Goal: Task Accomplishment & Management: Manage account settings

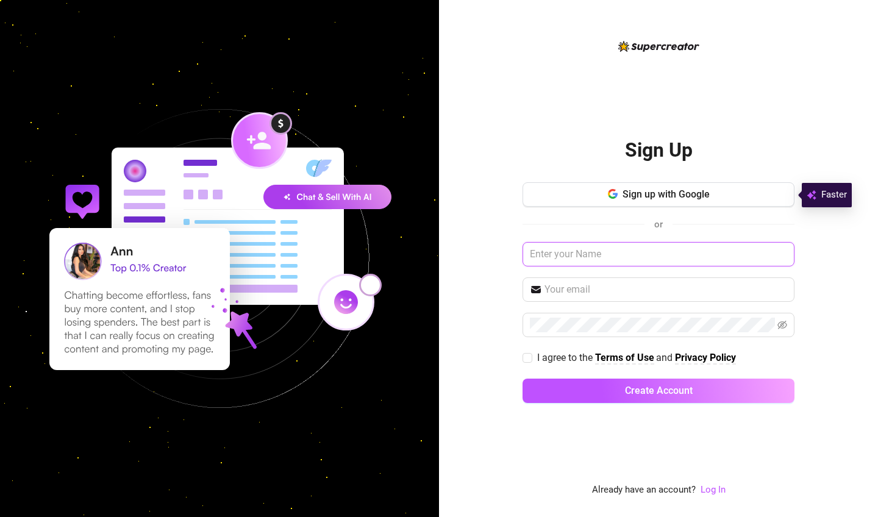
click at [672, 263] on input "text" at bounding box center [658, 254] width 272 height 24
click at [708, 488] on link "Log In" at bounding box center [712, 489] width 25 height 11
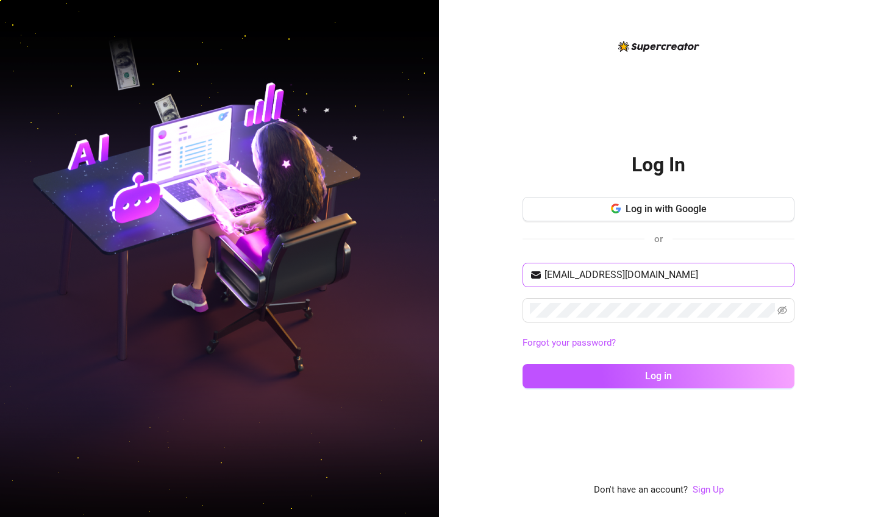
type input "[EMAIL_ADDRESS][DOMAIN_NAME]"
click at [658, 375] on button "Log in" at bounding box center [658, 376] width 272 height 24
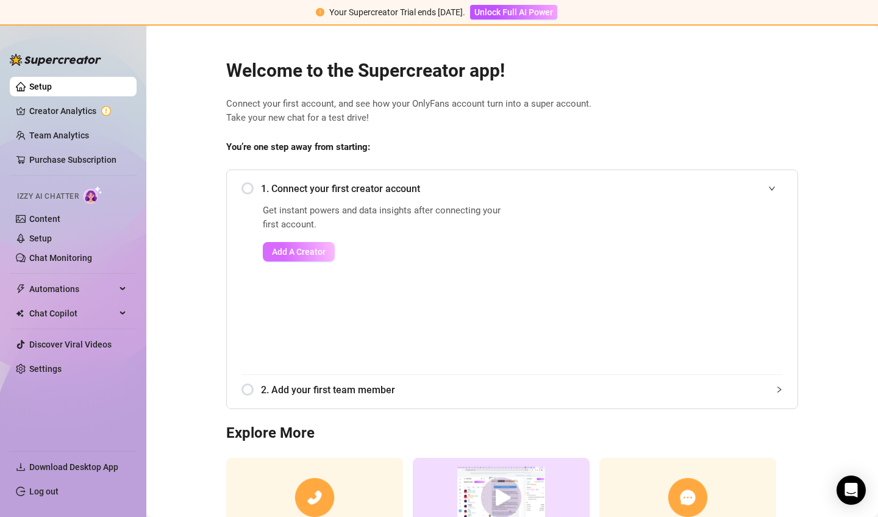
click at [293, 250] on span "Add A Creator" at bounding box center [299, 252] width 54 height 10
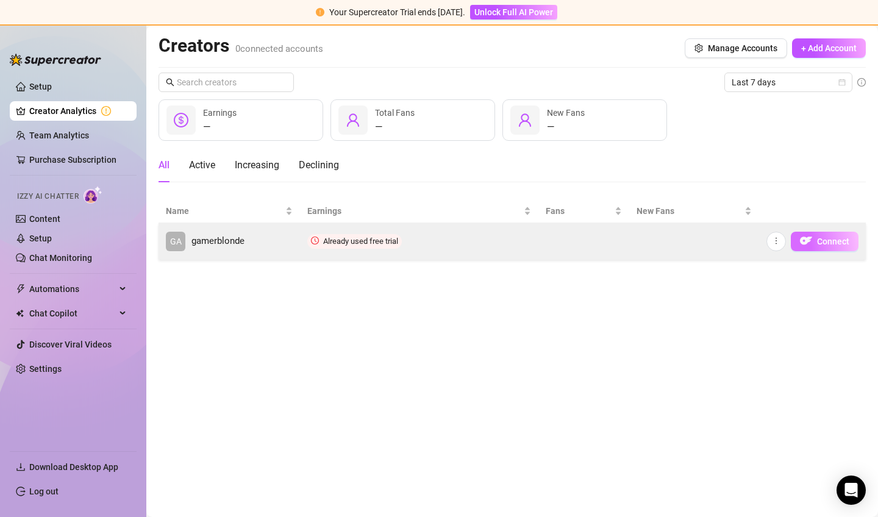
click at [810, 238] on img "button" at bounding box center [806, 241] width 12 height 12
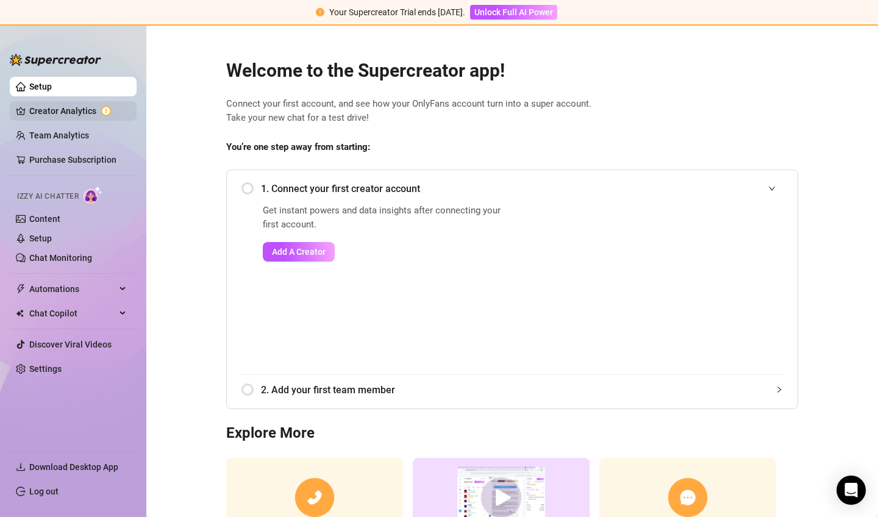
click at [73, 114] on link "Creator Analytics" at bounding box center [78, 111] width 98 height 20
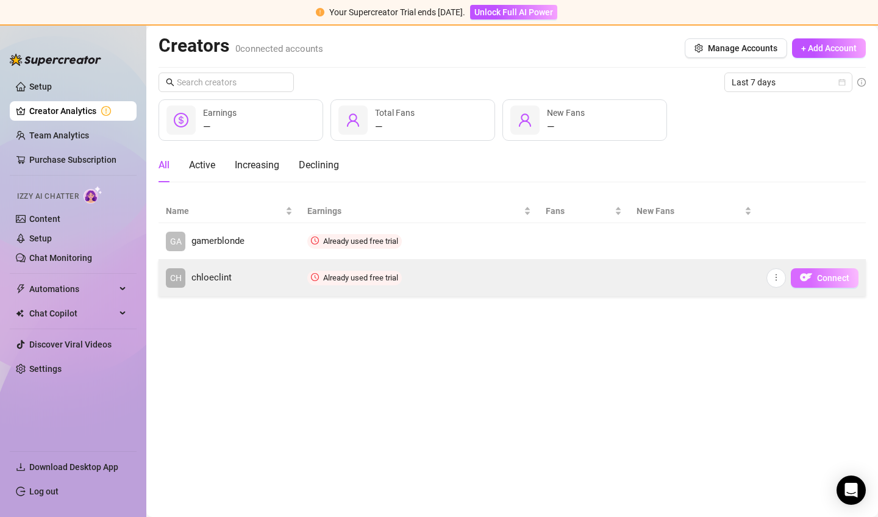
click at [806, 282] on img "button" at bounding box center [806, 277] width 12 height 12
